Goal: Navigation & Orientation: Find specific page/section

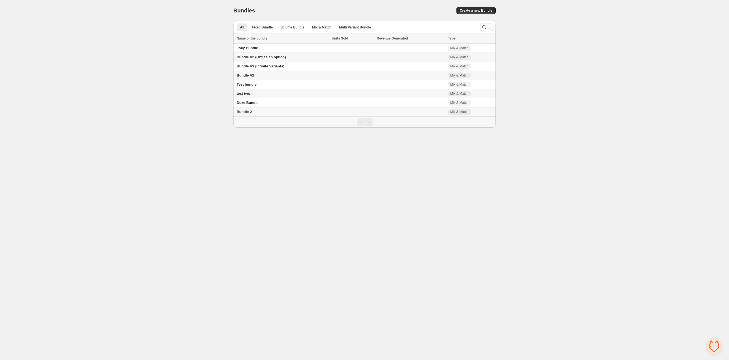
click at [251, 114] on span "Bundle 2" at bounding box center [244, 112] width 15 height 4
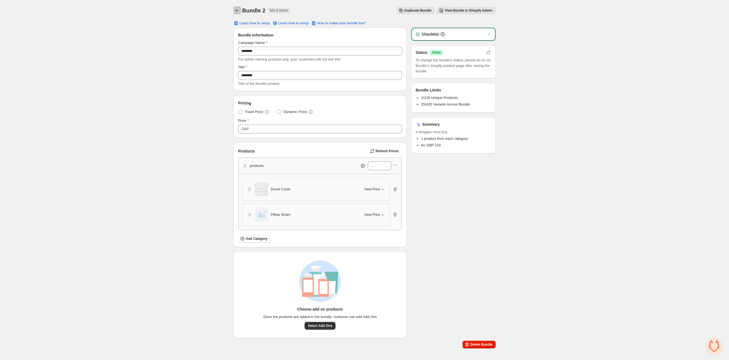
click at [235, 10] on icon "Back" at bounding box center [237, 11] width 6 height 6
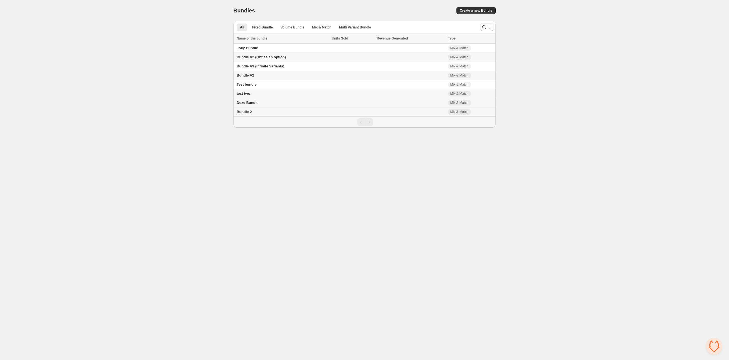
click at [246, 105] on span "Doze Bundle" at bounding box center [248, 102] width 22 height 4
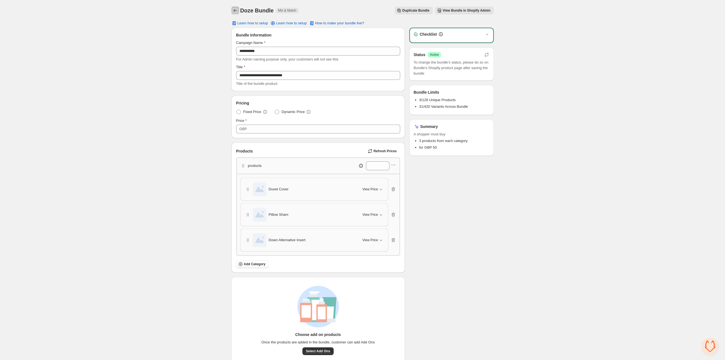
click at [235, 12] on icon "Back" at bounding box center [235, 11] width 6 height 6
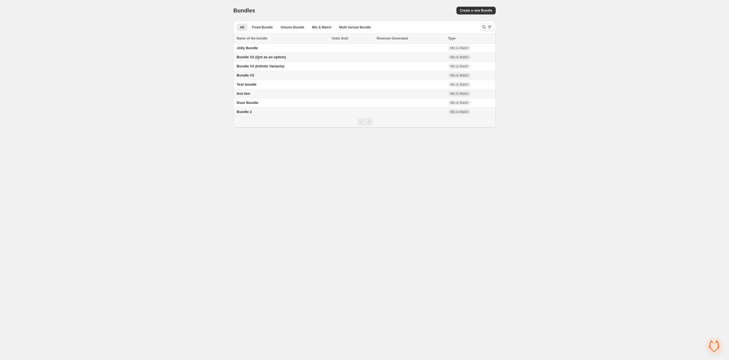
click at [257, 97] on td "test two" at bounding box center [281, 93] width 97 height 9
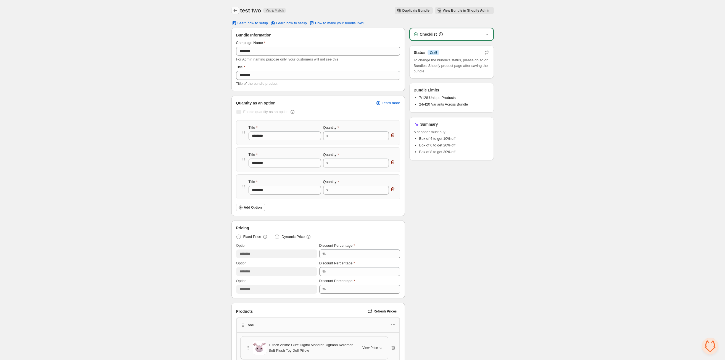
click at [236, 13] on icon "Back" at bounding box center [235, 11] width 6 height 6
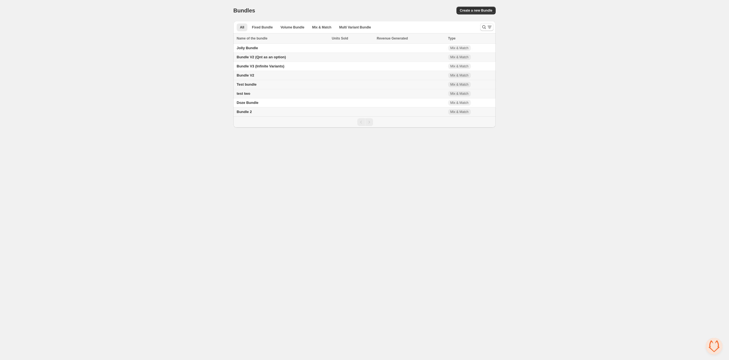
click at [248, 86] on span "Test bundle" at bounding box center [247, 84] width 20 height 4
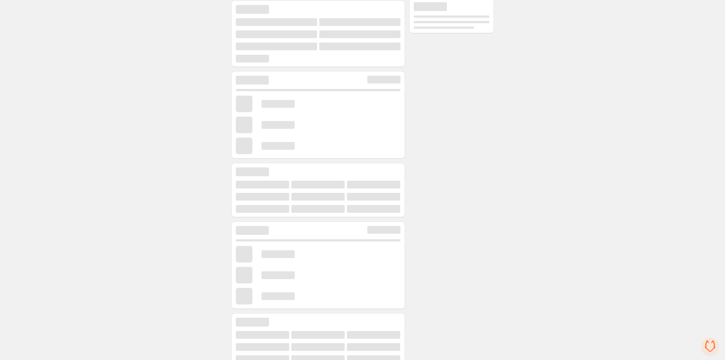
scroll to position [108, 0]
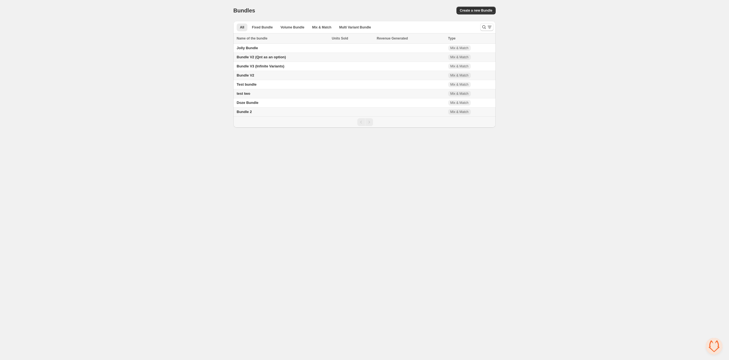
click at [251, 56] on span "Bundle V2 (Qnt as an option)" at bounding box center [261, 57] width 49 height 4
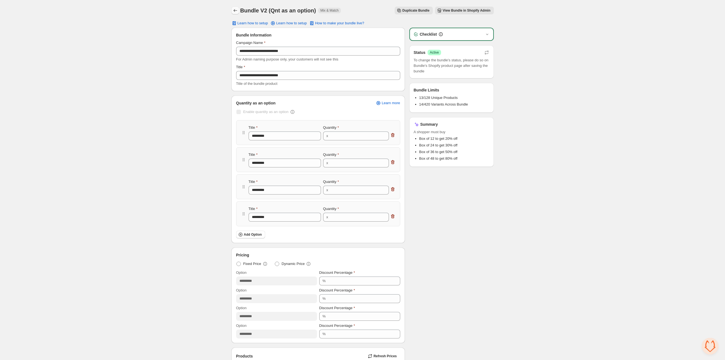
click at [232, 10] on icon "Back" at bounding box center [235, 11] width 6 height 6
